Goal: Navigation & Orientation: Find specific page/section

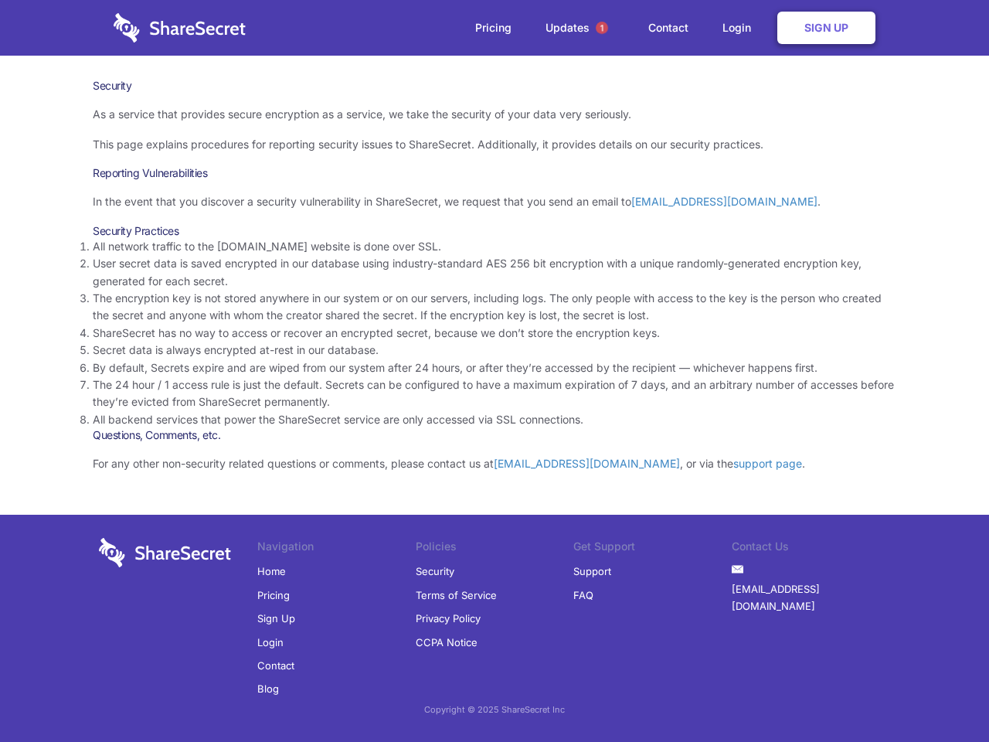
click at [495, 371] on li "By default, Secrets expire and are wiped from our system after 24 hours, or aft…" at bounding box center [495, 367] width 804 height 17
click at [602, 28] on span "1" at bounding box center [602, 28] width 12 height 12
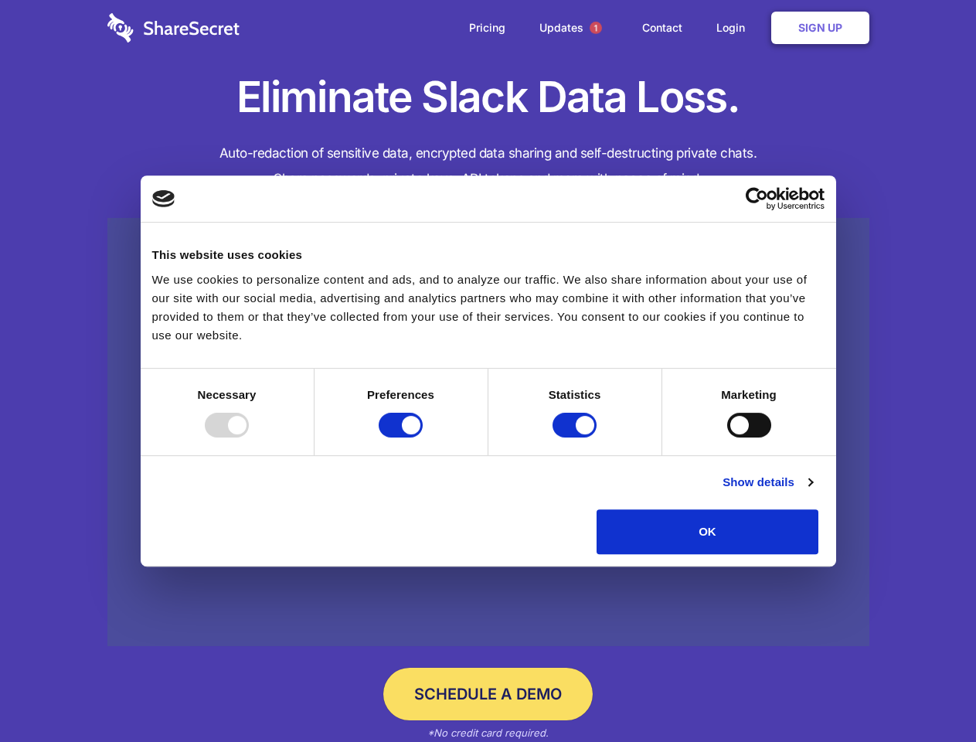
click at [249, 437] on div at bounding box center [227, 425] width 44 height 25
click at [423, 437] on input "Preferences" at bounding box center [401, 425] width 44 height 25
checkbox input "false"
click at [577, 437] on input "Statistics" at bounding box center [575, 425] width 44 height 25
checkbox input "false"
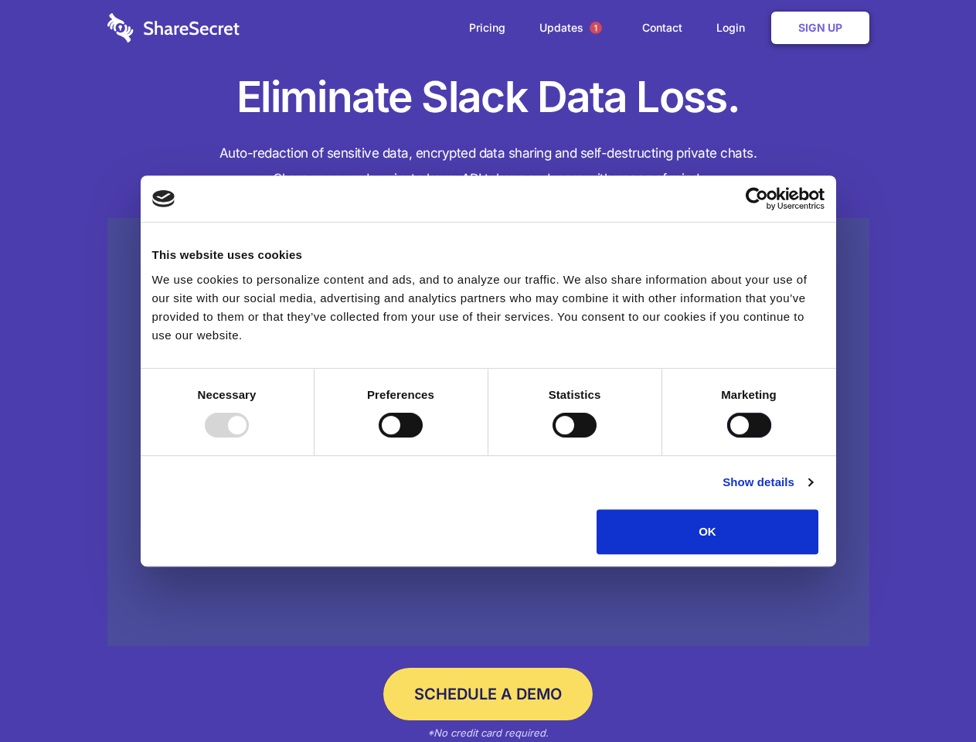
click at [727, 437] on input "Marketing" at bounding box center [749, 425] width 44 height 25
checkbox input "true"
click at [812, 492] on link "Show details" at bounding box center [768, 482] width 90 height 19
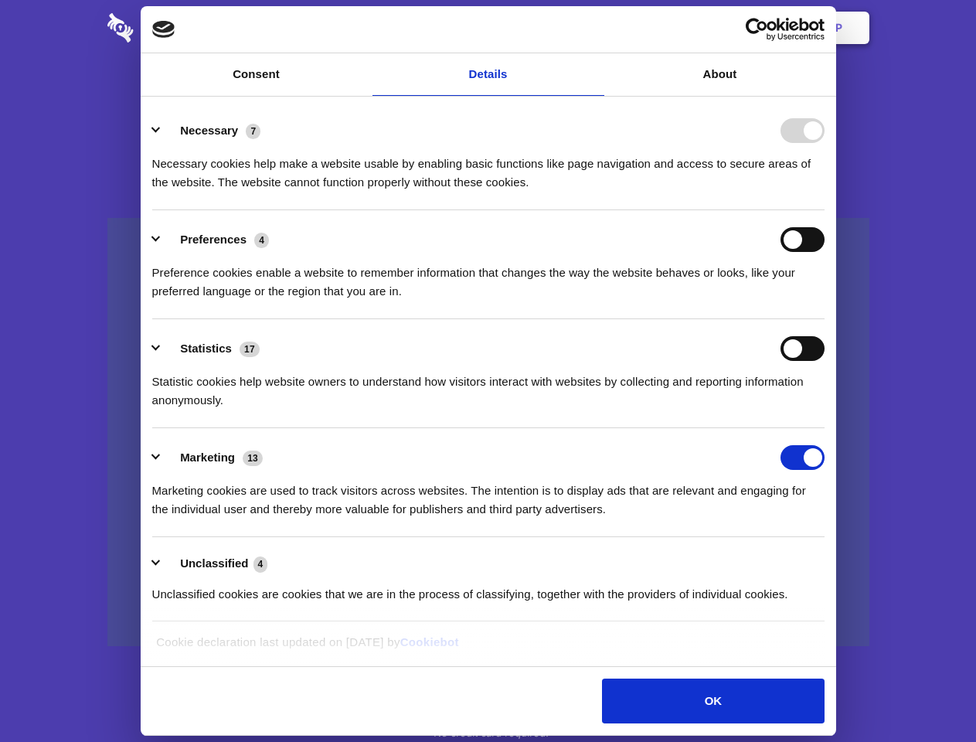
click at [825, 210] on li "Necessary 7 Necessary cookies help make a website usable by enabling basic func…" at bounding box center [488, 155] width 672 height 109
click at [595, 28] on span "1" at bounding box center [596, 28] width 12 height 12
